Goal: Information Seeking & Learning: Learn about a topic

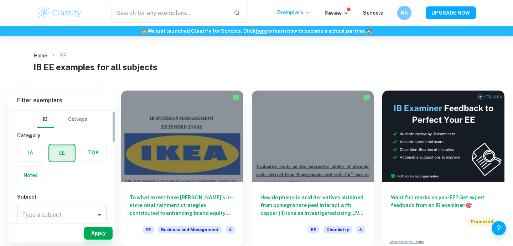
click at [59, 219] on input "Type a subject" at bounding box center [56, 215] width 73 height 14
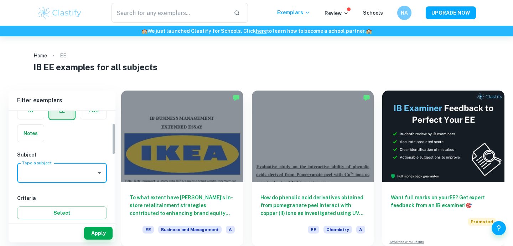
click at [61, 170] on input "Type a subject" at bounding box center [56, 173] width 73 height 14
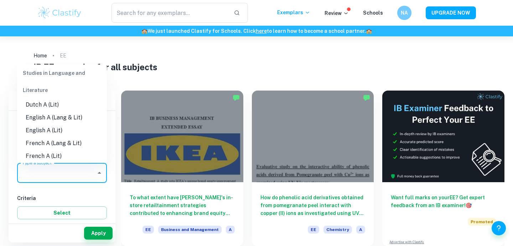
scroll to position [69, 0]
click at [78, 116] on li "English A (Lang & Lit)" at bounding box center [62, 115] width 90 height 13
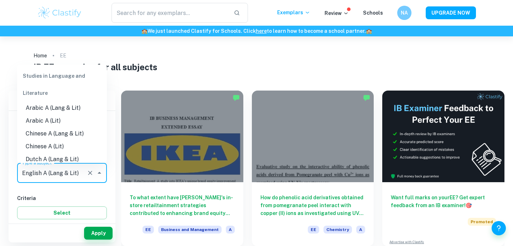
click at [78, 178] on input "Type a subject" at bounding box center [51, 173] width 63 height 14
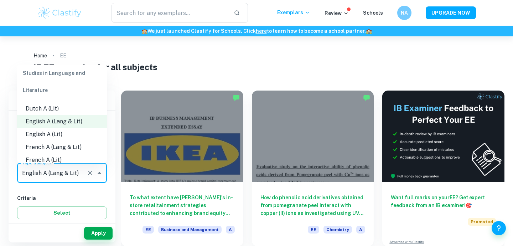
scroll to position [62, 0]
click at [155, 74] on div "IB EE examples for all subjects" at bounding box center [256, 69] width 447 height 16
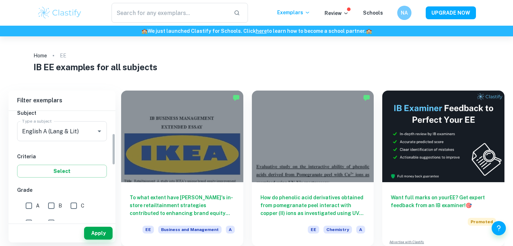
scroll to position [86, 0]
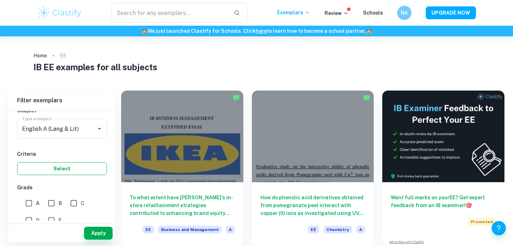
click at [42, 169] on button "Select" at bounding box center [62, 168] width 90 height 13
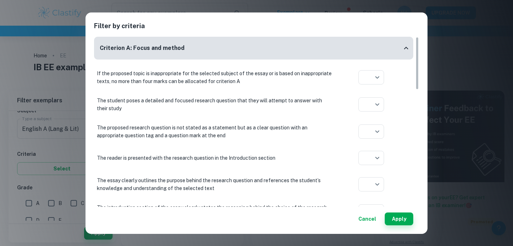
click at [55, 162] on div "Filter by criteria Criterion A: Focus and method If the proposed topic is inapp…" at bounding box center [256, 123] width 513 height 246
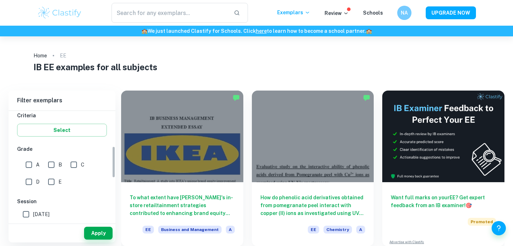
scroll to position [127, 0]
click at [32, 163] on input "A" at bounding box center [29, 162] width 14 height 14
checkbox input "true"
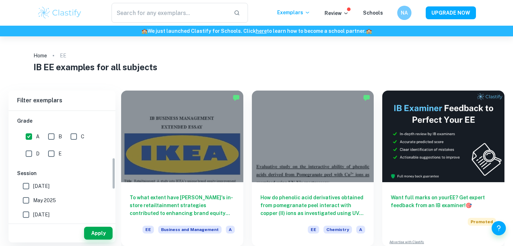
scroll to position [164, 0]
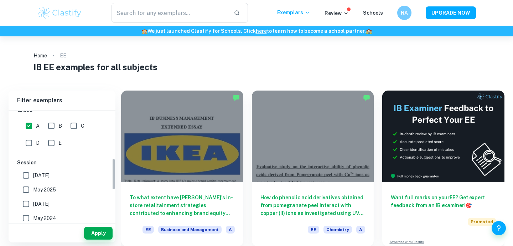
click at [24, 176] on input "[DATE]" at bounding box center [26, 175] width 14 height 14
checkbox input "true"
click at [98, 232] on button "Apply" at bounding box center [98, 233] width 29 height 13
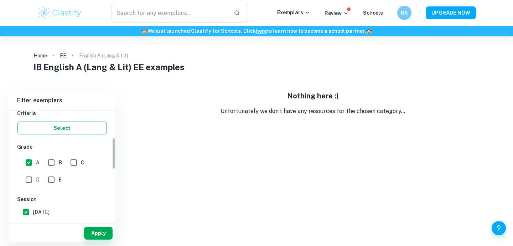
scroll to position [150, 0]
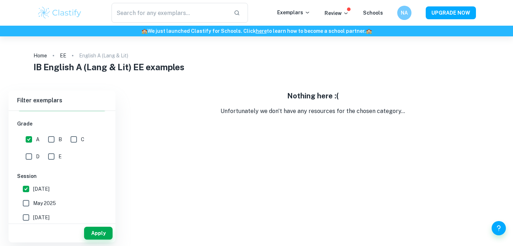
click at [27, 203] on input "May 2025" at bounding box center [26, 203] width 14 height 14
checkbox input "true"
click at [104, 236] on button "Apply" at bounding box center [98, 233] width 29 height 13
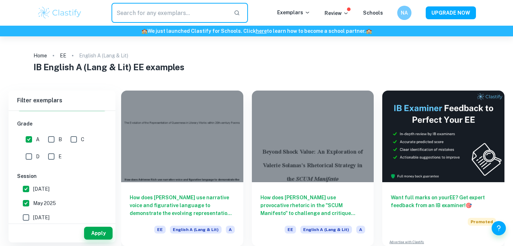
click at [187, 20] on input "text" at bounding box center [170, 13] width 117 height 20
type input "[PERSON_NAME]"
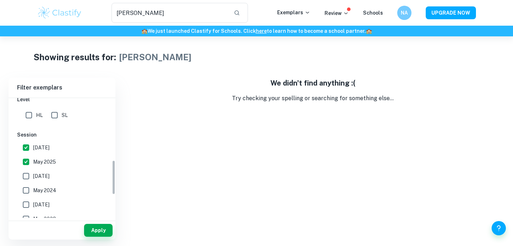
scroll to position [216, 0]
click at [24, 162] on input "May 2025" at bounding box center [26, 161] width 14 height 14
checkbox input "false"
click at [23, 147] on input "[DATE]" at bounding box center [26, 147] width 14 height 14
checkbox input "false"
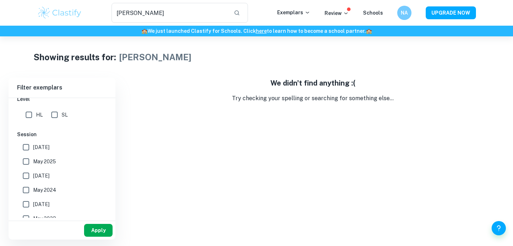
click at [89, 228] on button "Apply" at bounding box center [98, 230] width 29 height 13
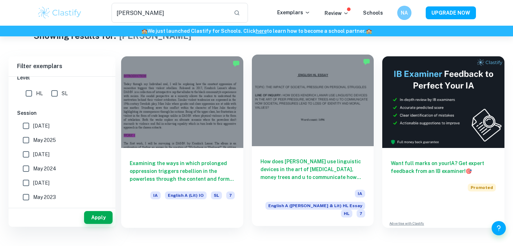
scroll to position [36, 0]
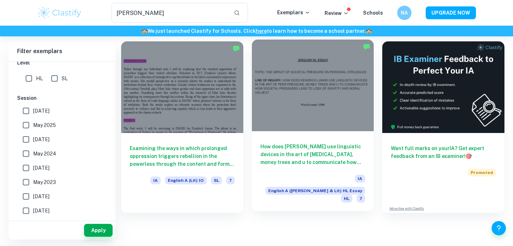
click at [288, 128] on div at bounding box center [313, 86] width 122 height 92
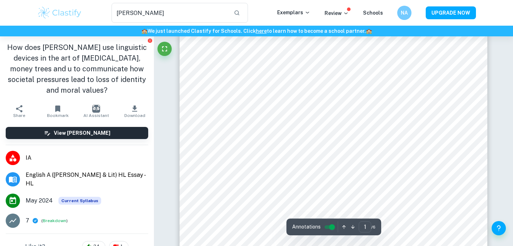
scroll to position [55, 0]
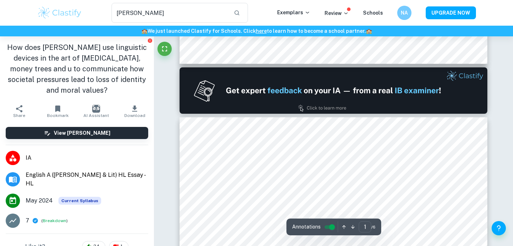
type input "2"
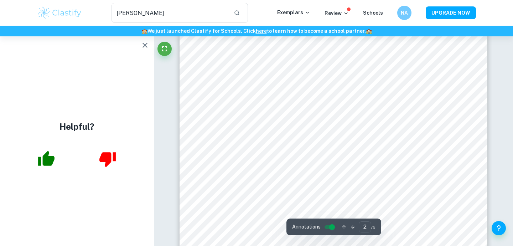
scroll to position [0, 0]
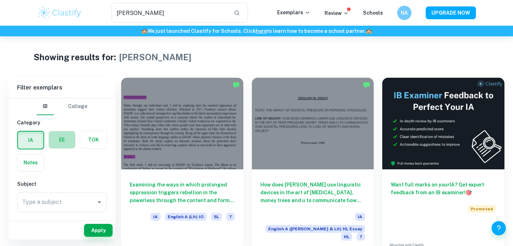
click at [57, 145] on label "button" at bounding box center [62, 139] width 26 height 17
click at [0, 0] on input "radio" at bounding box center [0, 0] width 0 height 0
click at [101, 229] on button "Apply" at bounding box center [98, 230] width 29 height 13
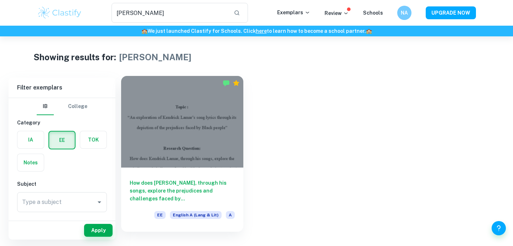
click at [179, 165] on div at bounding box center [182, 122] width 122 height 92
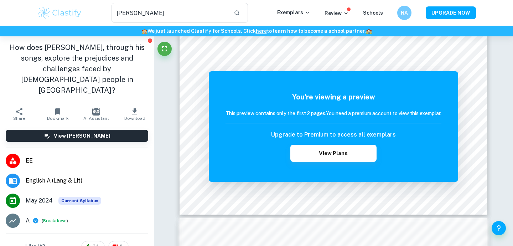
click at [66, 16] on img at bounding box center [59, 13] width 45 height 14
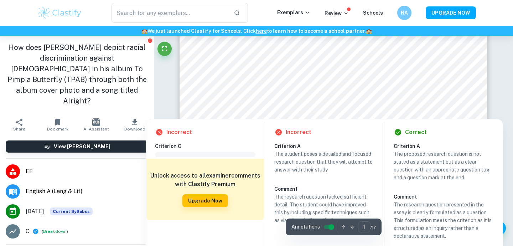
scroll to position [85, 0]
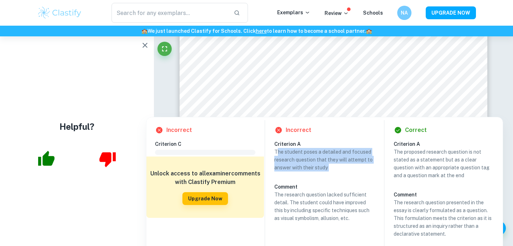
drag, startPoint x: 277, startPoint y: 151, endPoint x: 299, endPoint y: 174, distance: 31.2
click at [299, 174] on div "The student poses a detailed and focused research question that they will attem…" at bounding box center [327, 185] width 106 height 74
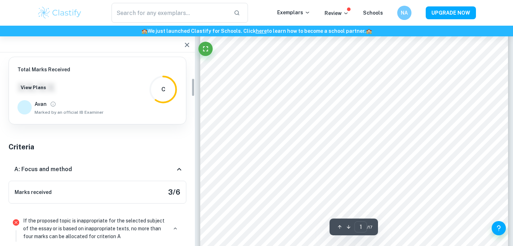
scroll to position [209, 0]
